Goal: Navigation & Orientation: Find specific page/section

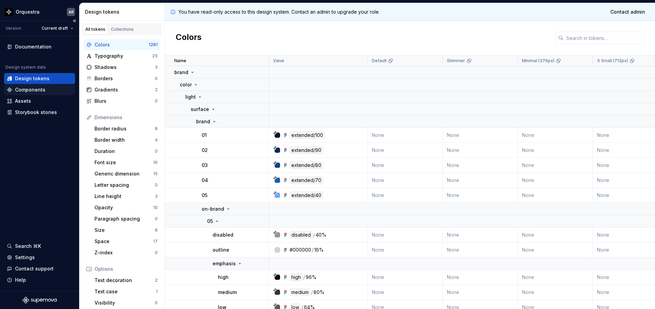
click at [32, 88] on div "Components" at bounding box center [30, 89] width 30 height 7
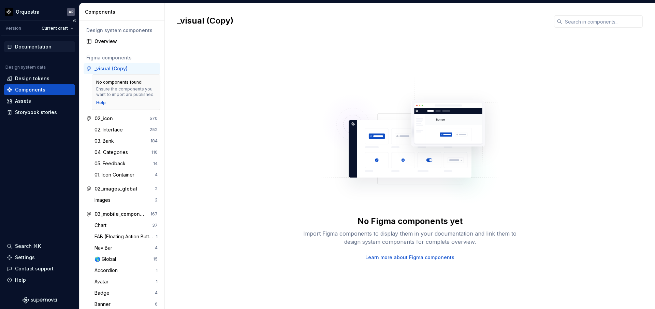
click at [29, 45] on div "Documentation" at bounding box center [33, 46] width 37 height 7
